Goal: Task Accomplishment & Management: Manage account settings

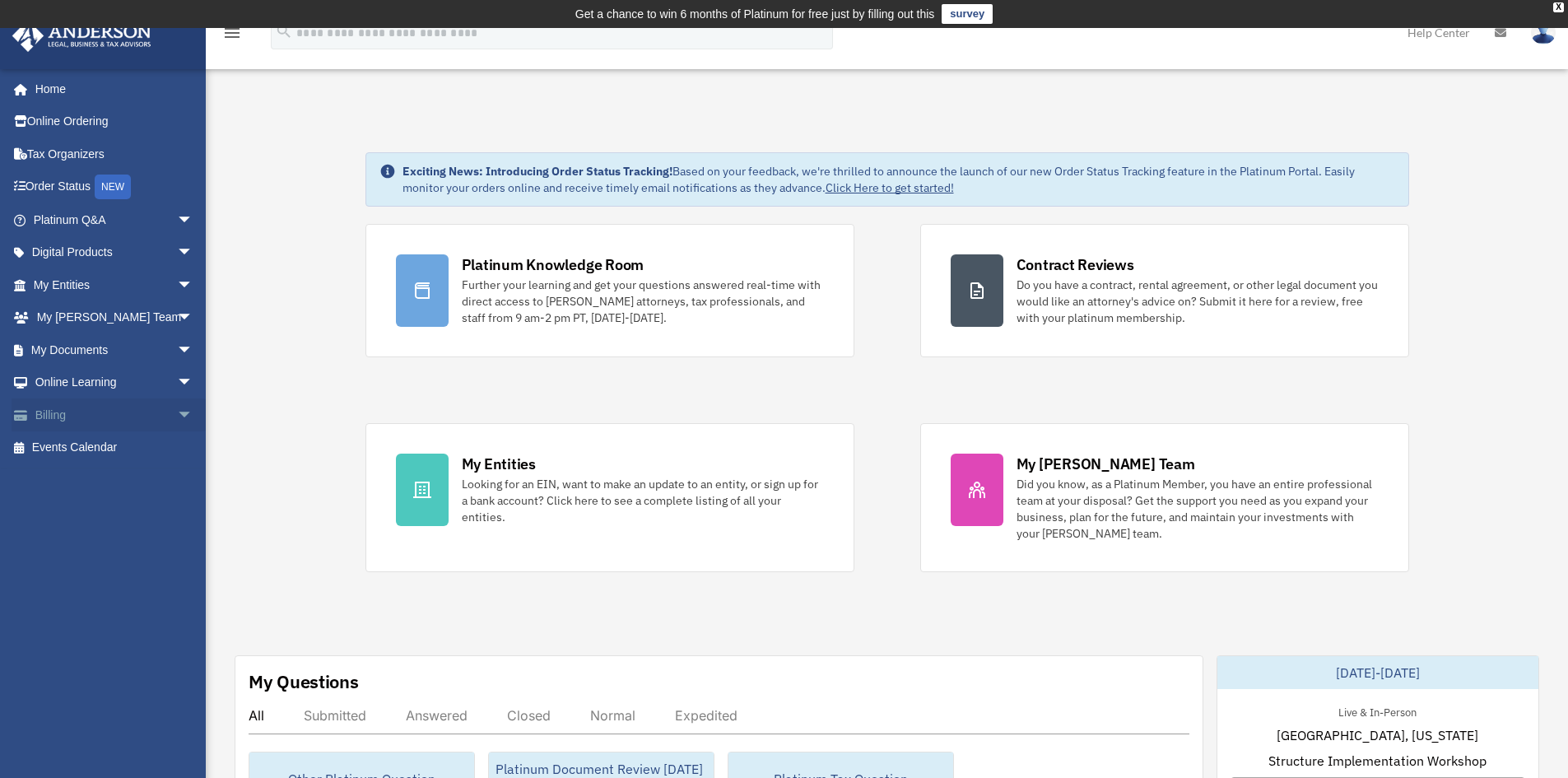
click at [63, 409] on link "Billing arrow_drop_down" at bounding box center [115, 414] width 207 height 33
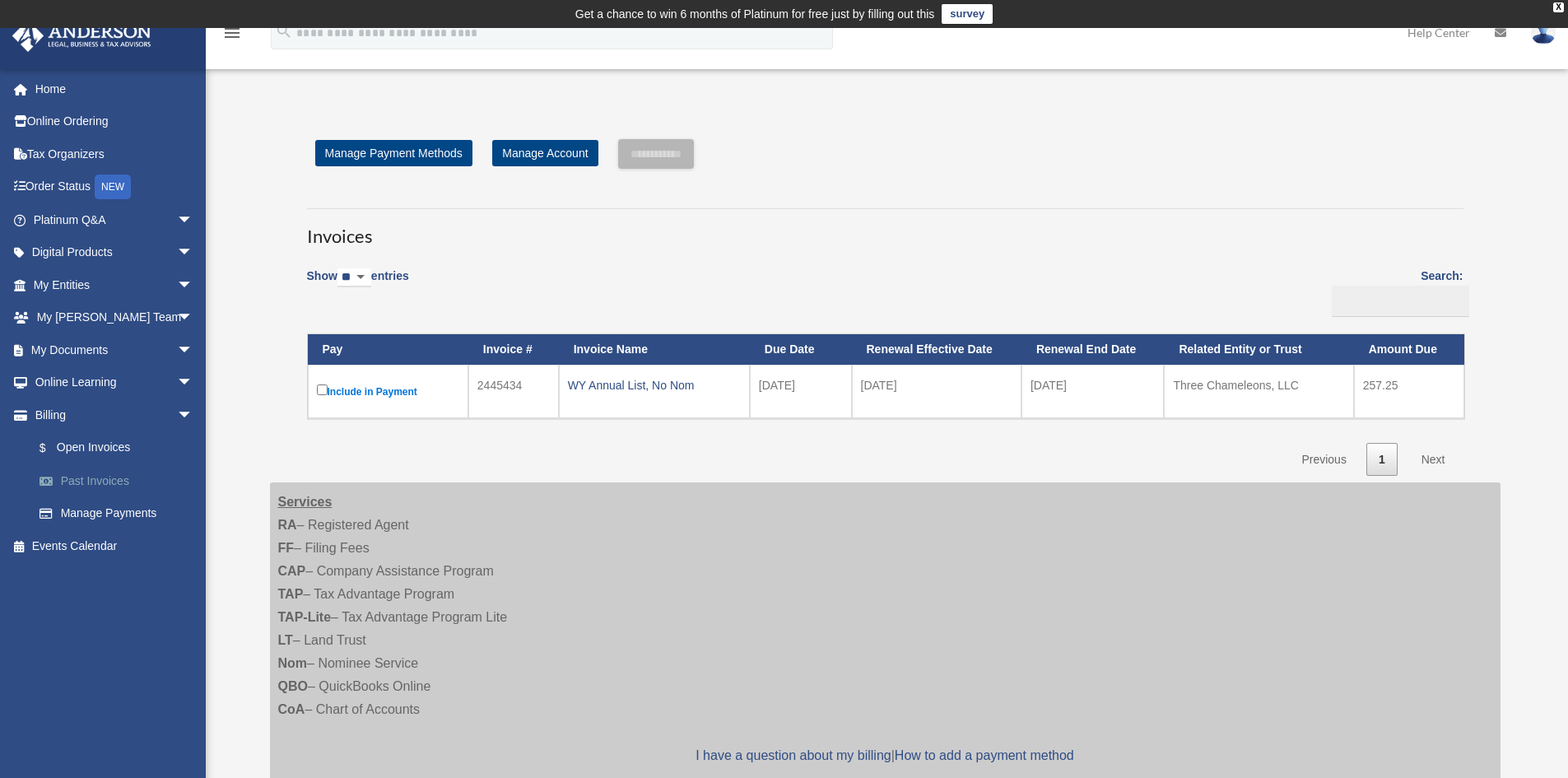
click at [96, 475] on link "Past Invoices" at bounding box center [121, 480] width 195 height 33
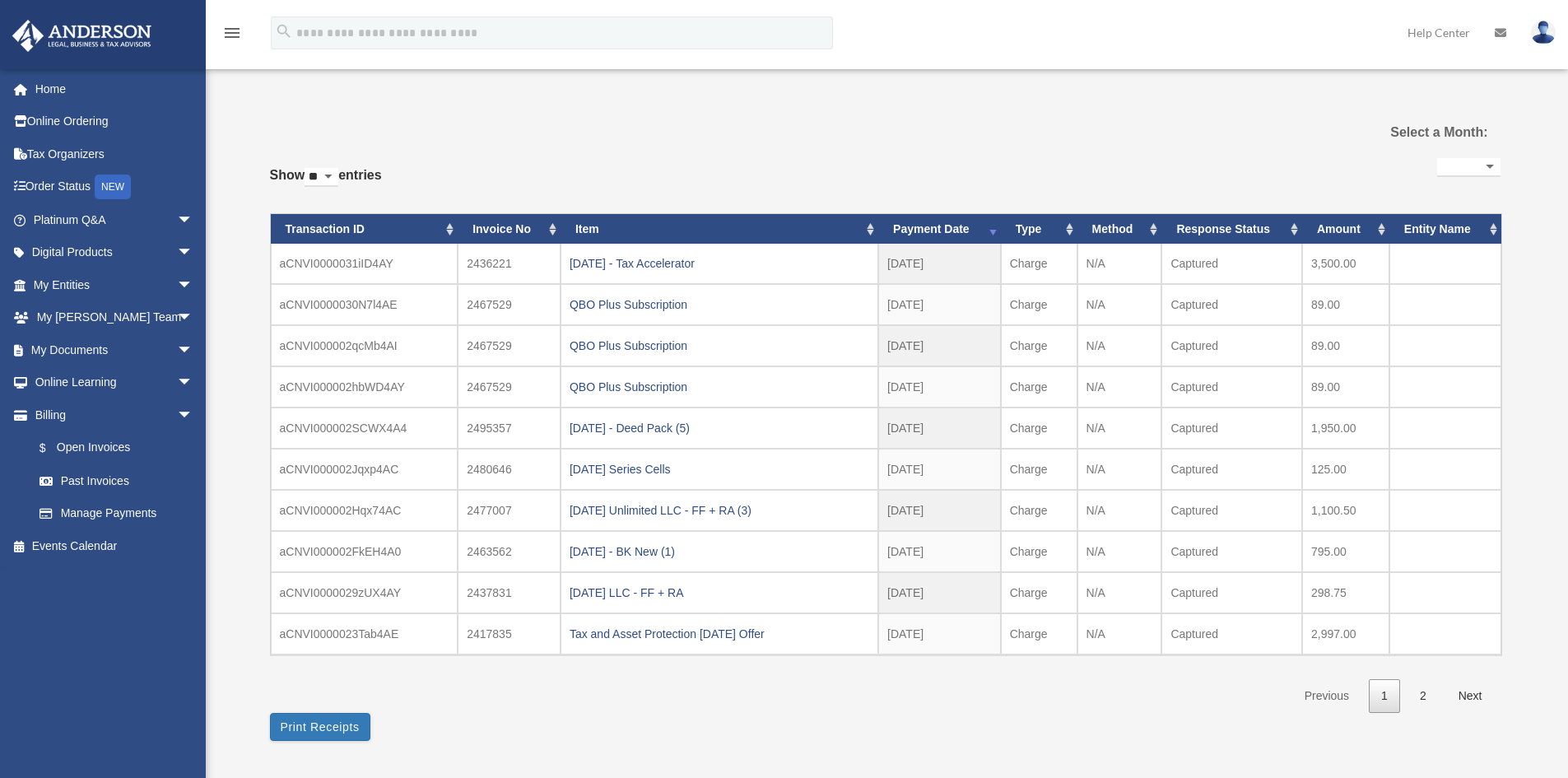
select select
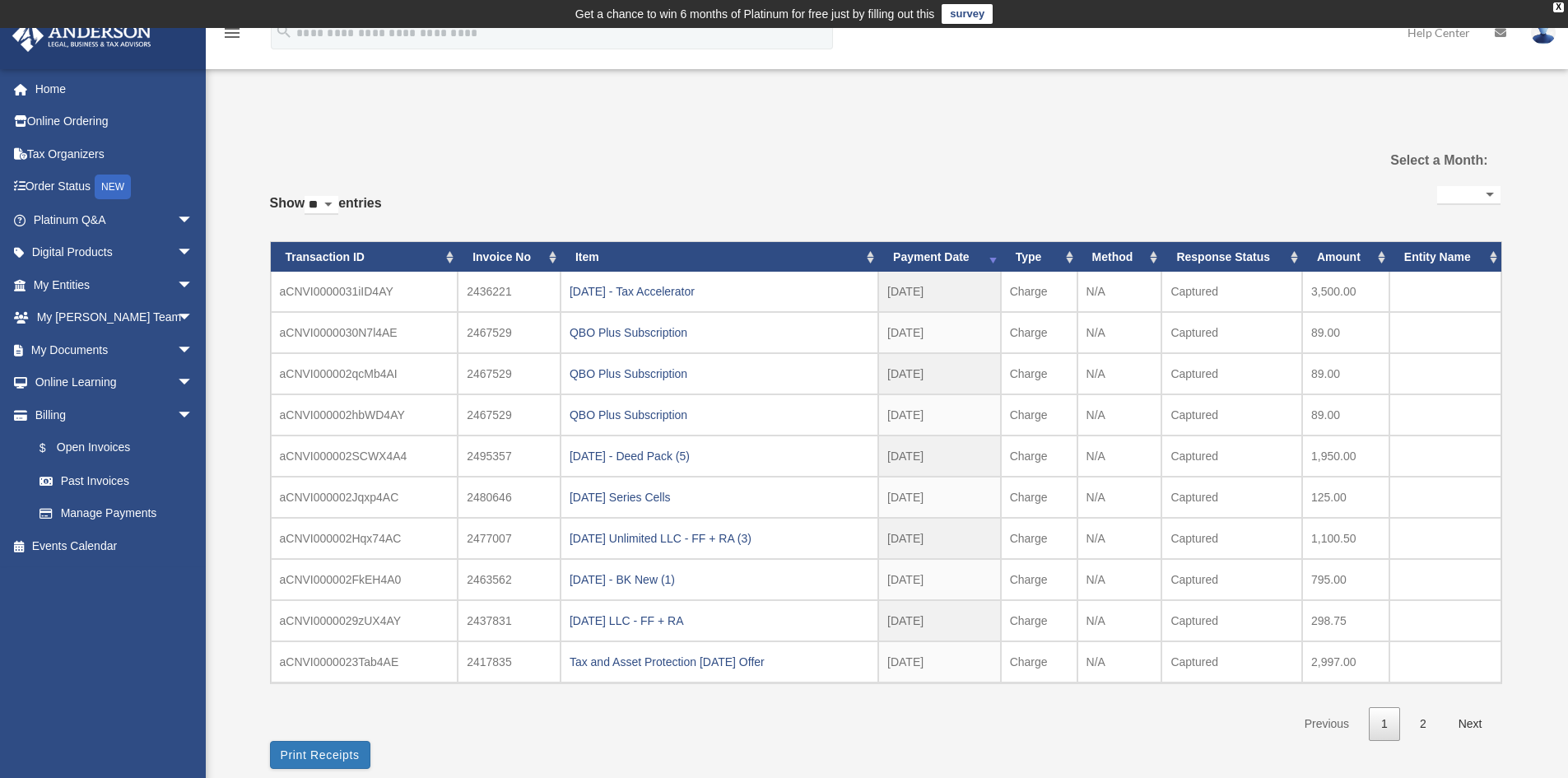
click at [1386, 722] on link "1" at bounding box center [1385, 724] width 32 height 33
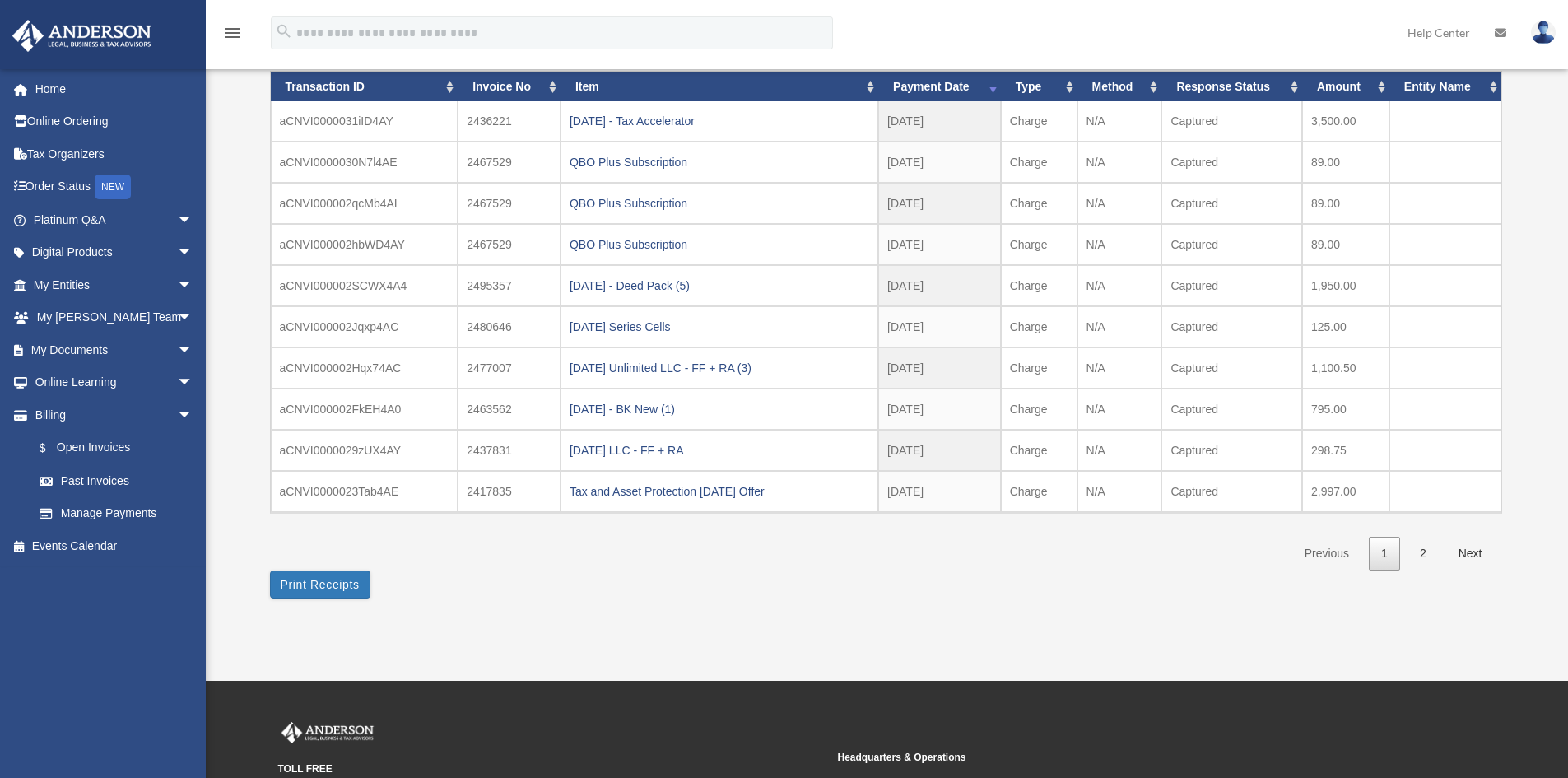
scroll to position [174, 0]
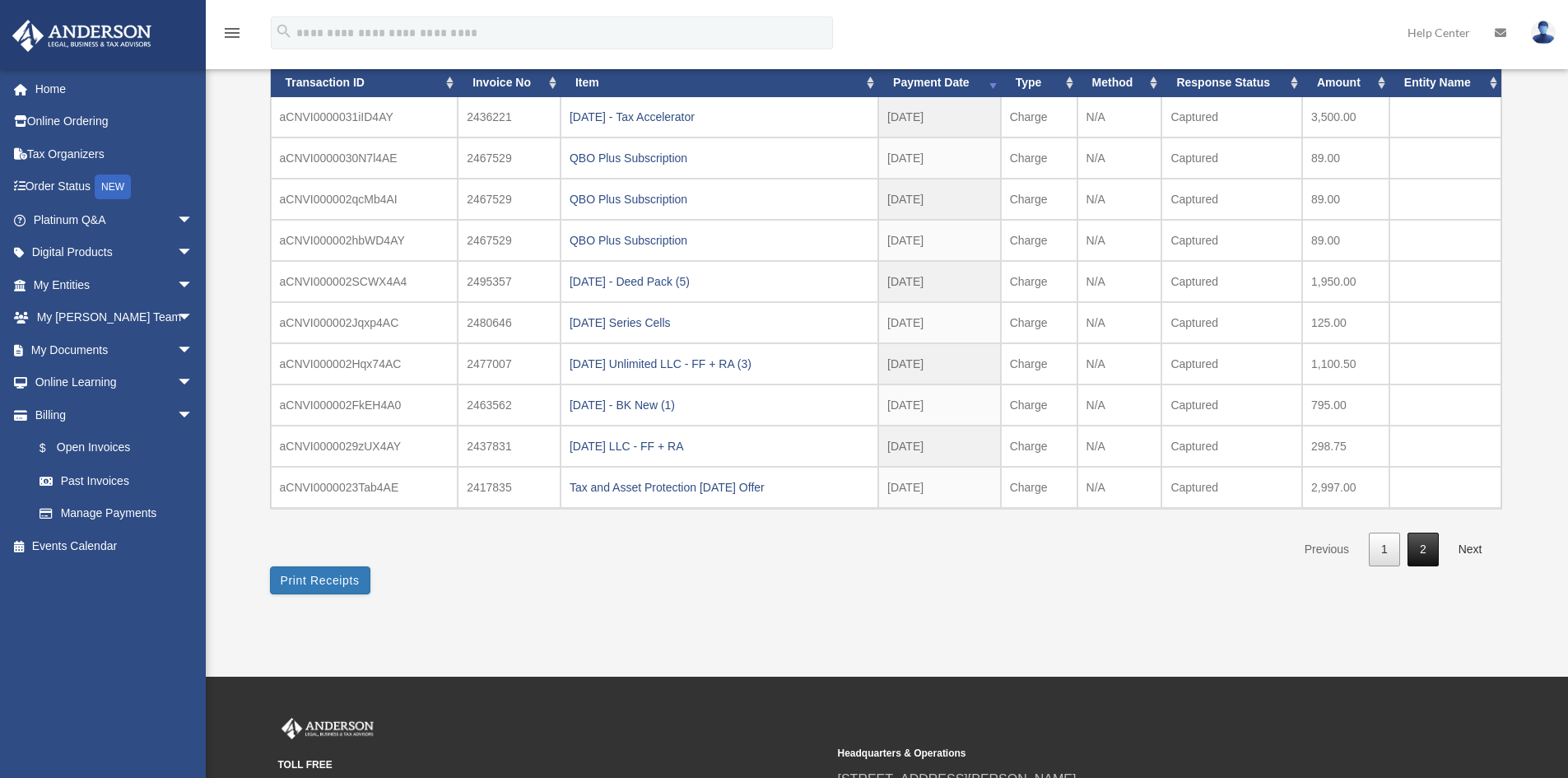
click at [1426, 541] on link "2" at bounding box center [1424, 550] width 32 height 33
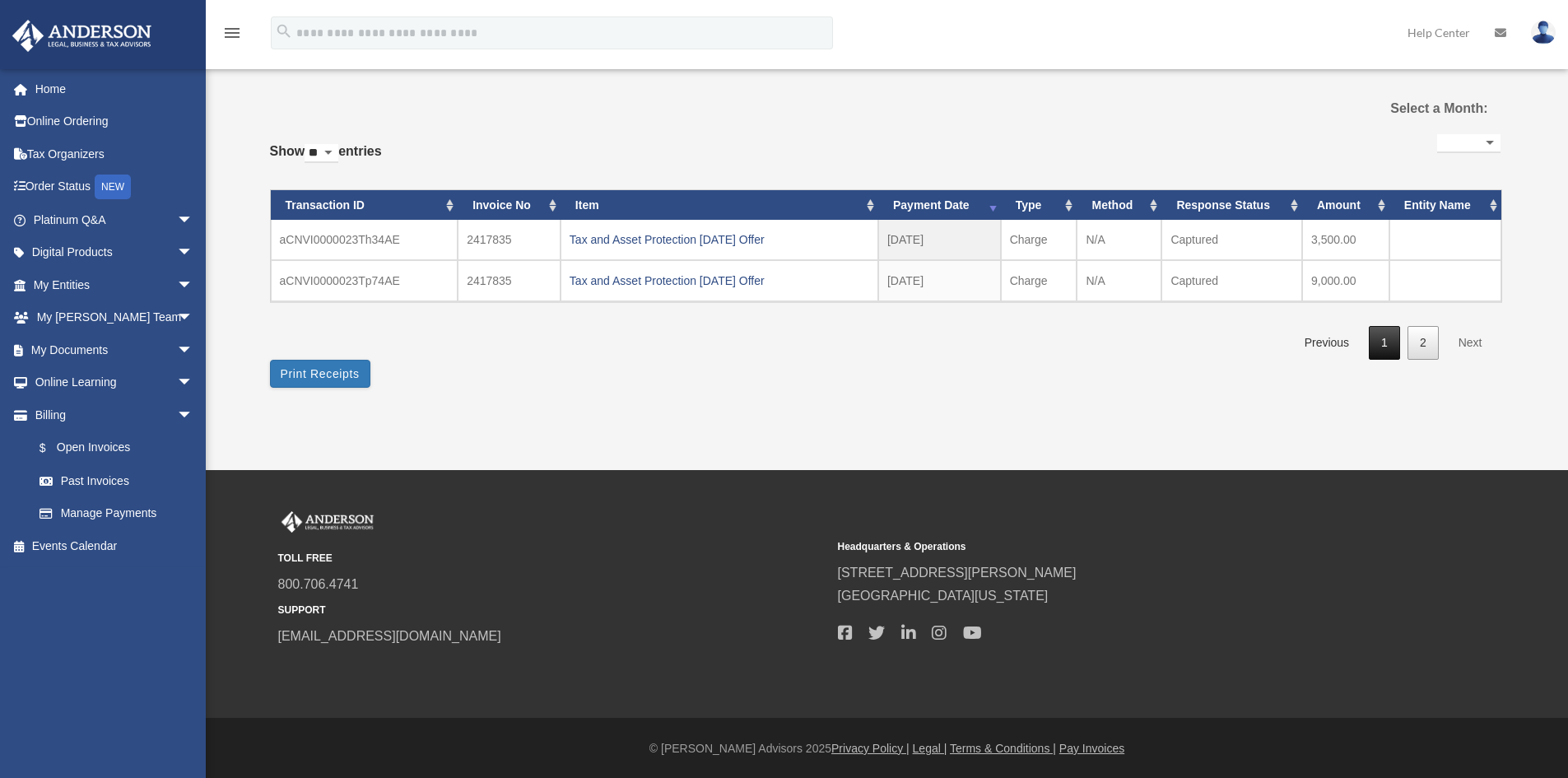
click at [1386, 339] on link "1" at bounding box center [1385, 343] width 32 height 33
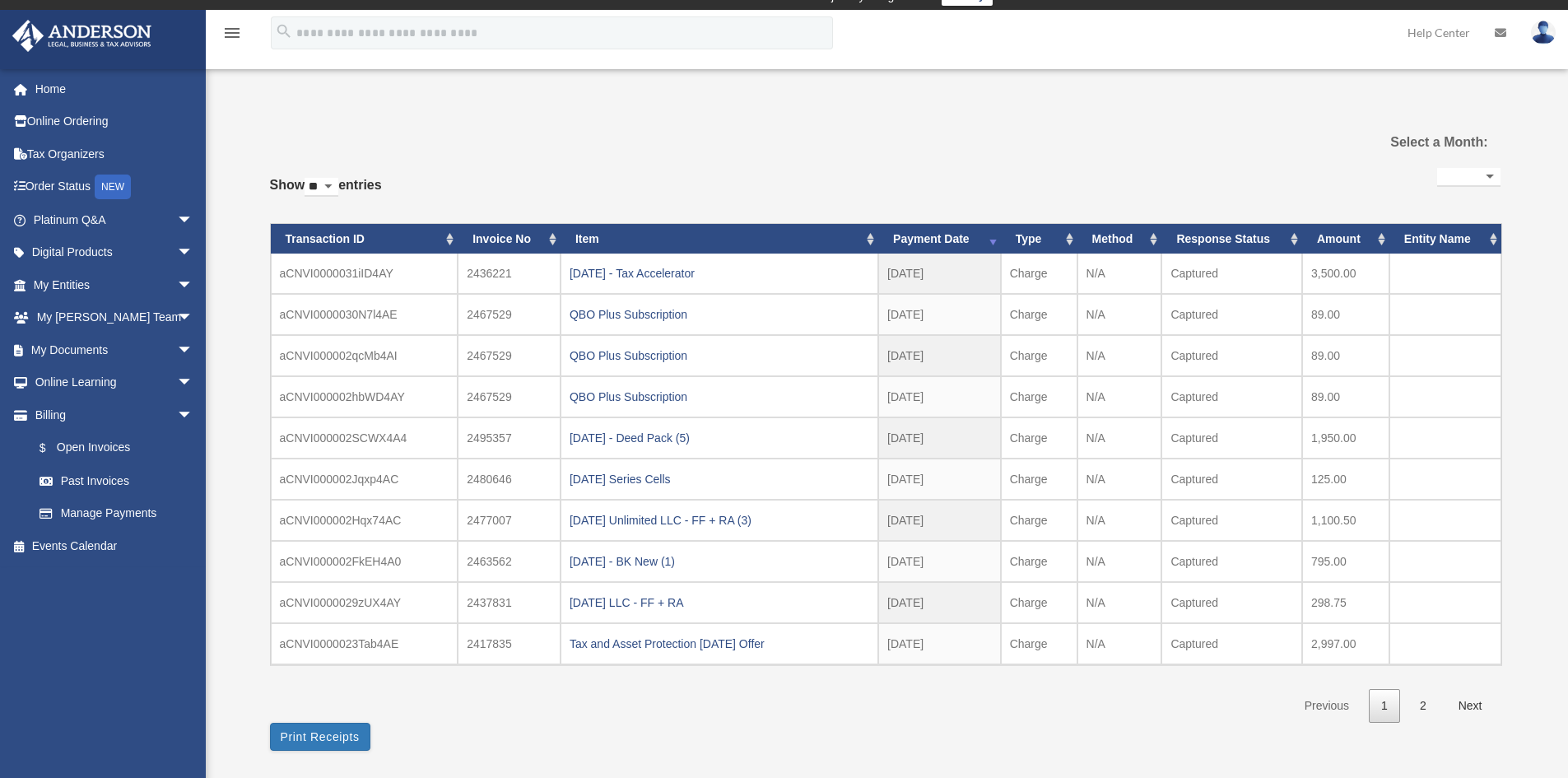
scroll to position [0, 0]
